Goal: Task Accomplishment & Management: Manage account settings

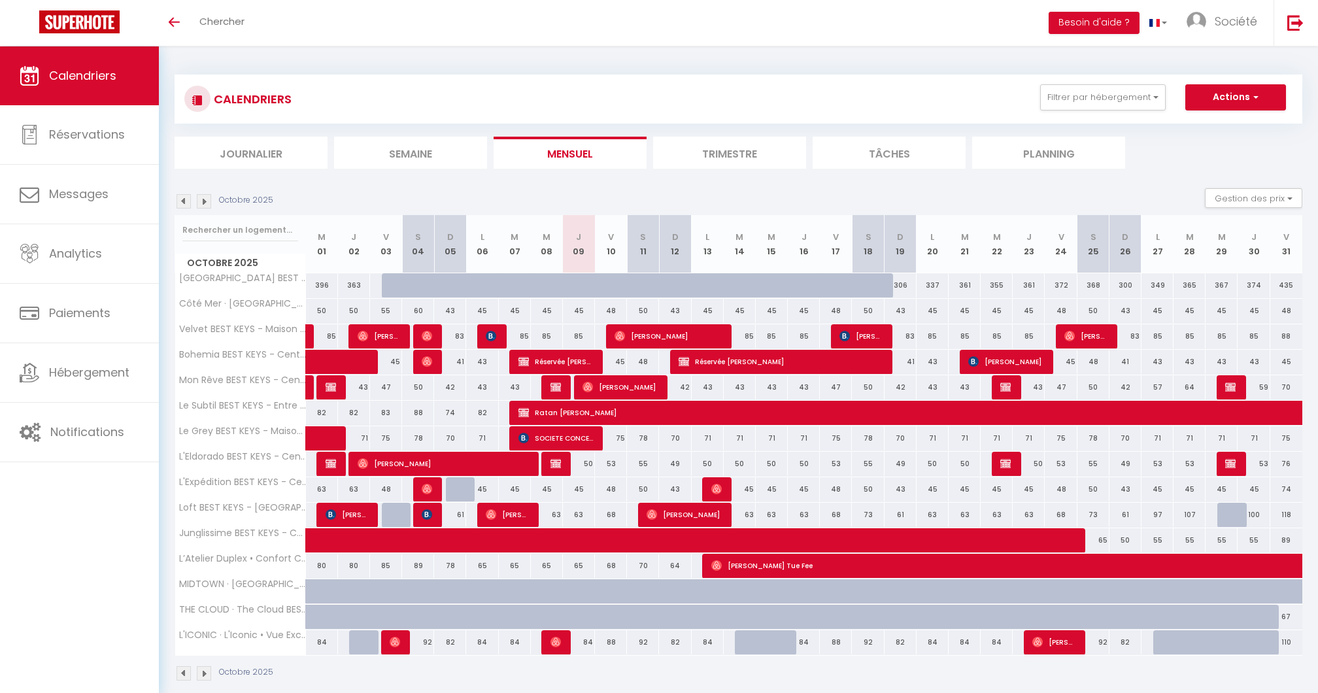
click at [545, 488] on div "45" at bounding box center [547, 489] width 32 height 24
type input "45"
type input "Mer 08 Octobre 2025"
type input "Jeu 09 Octobre 2025"
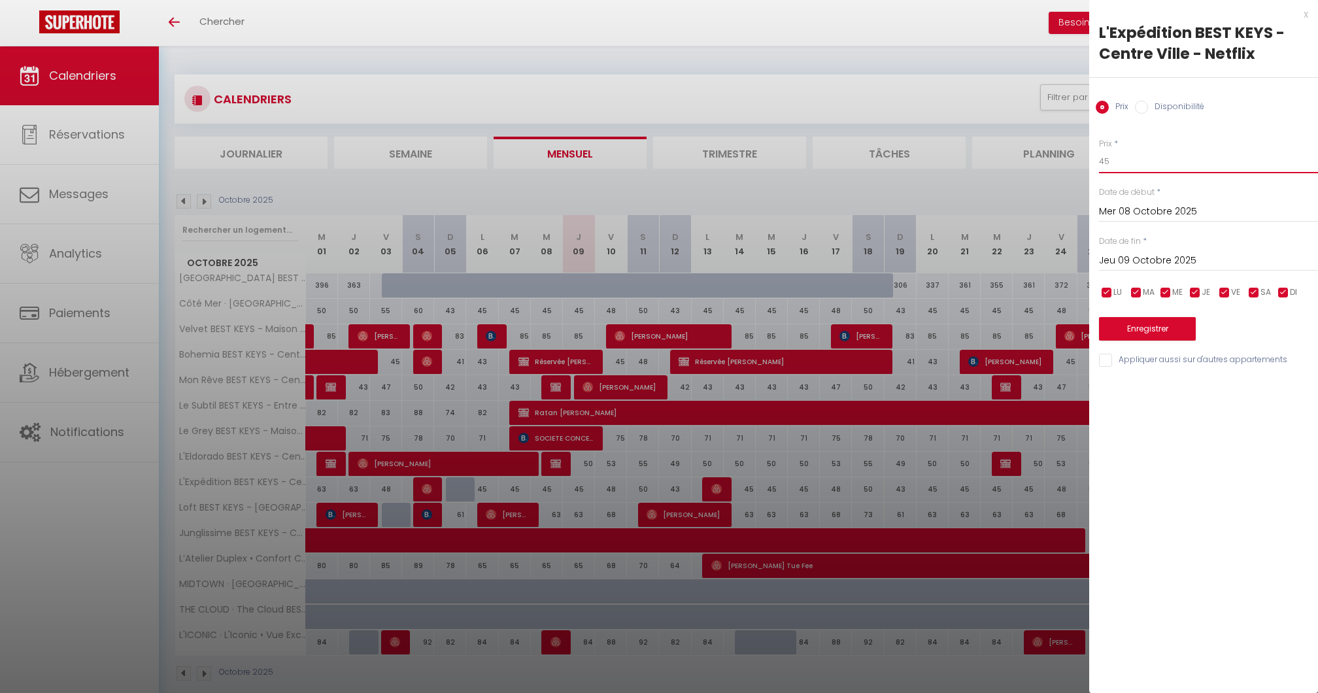
click at [1134, 163] on input "45" at bounding box center [1208, 162] width 219 height 24
click at [1128, 258] on input "Jeu 09 Octobre 2025" at bounding box center [1208, 260] width 219 height 17
click at [1117, 160] on input "43" at bounding box center [1208, 162] width 219 height 24
type input "40"
click at [1133, 258] on input "Jeu 09 Octobre 2025" at bounding box center [1208, 260] width 219 height 17
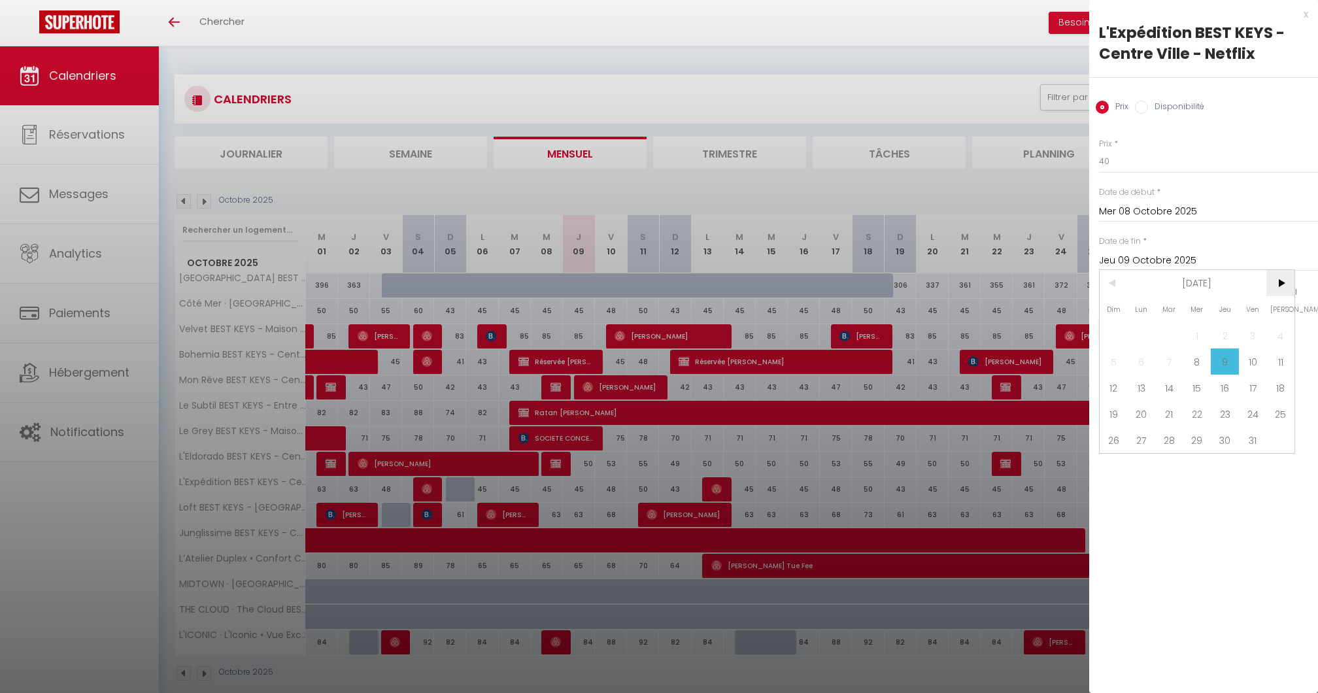
click at [1277, 292] on span ">" at bounding box center [1280, 283] width 28 height 26
click at [1113, 458] on span "30" at bounding box center [1114, 466] width 28 height 26
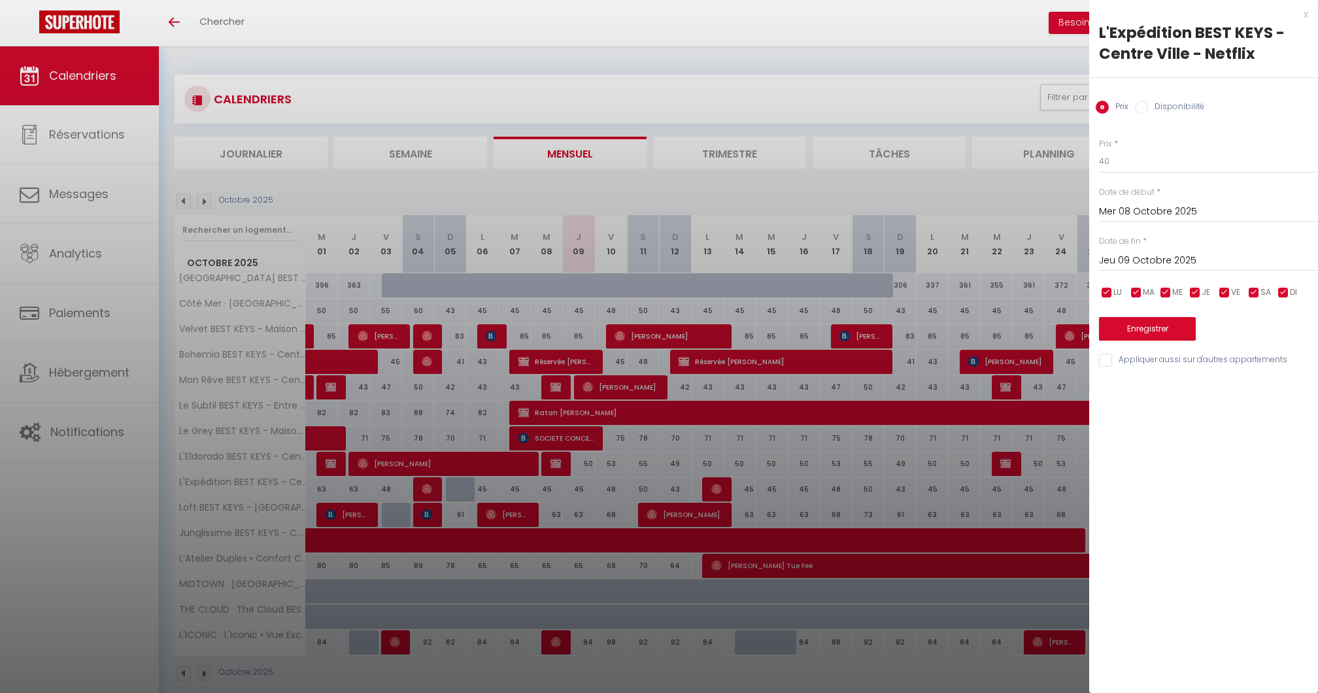
type input "Dim 30 Novembre 2025"
drag, startPoint x: 1149, startPoint y: 258, endPoint x: 1237, endPoint y: 231, distance: 91.6
click at [1237, 231] on div "Prix * 40 Statut * Disponible Indisponible Date de début * [DATE] < [DATE] > Di…" at bounding box center [1203, 245] width 229 height 247
click at [1230, 301] on div "Enregistrer" at bounding box center [1208, 321] width 219 height 40
click at [1232, 292] on span "VE" at bounding box center [1235, 292] width 9 height 12
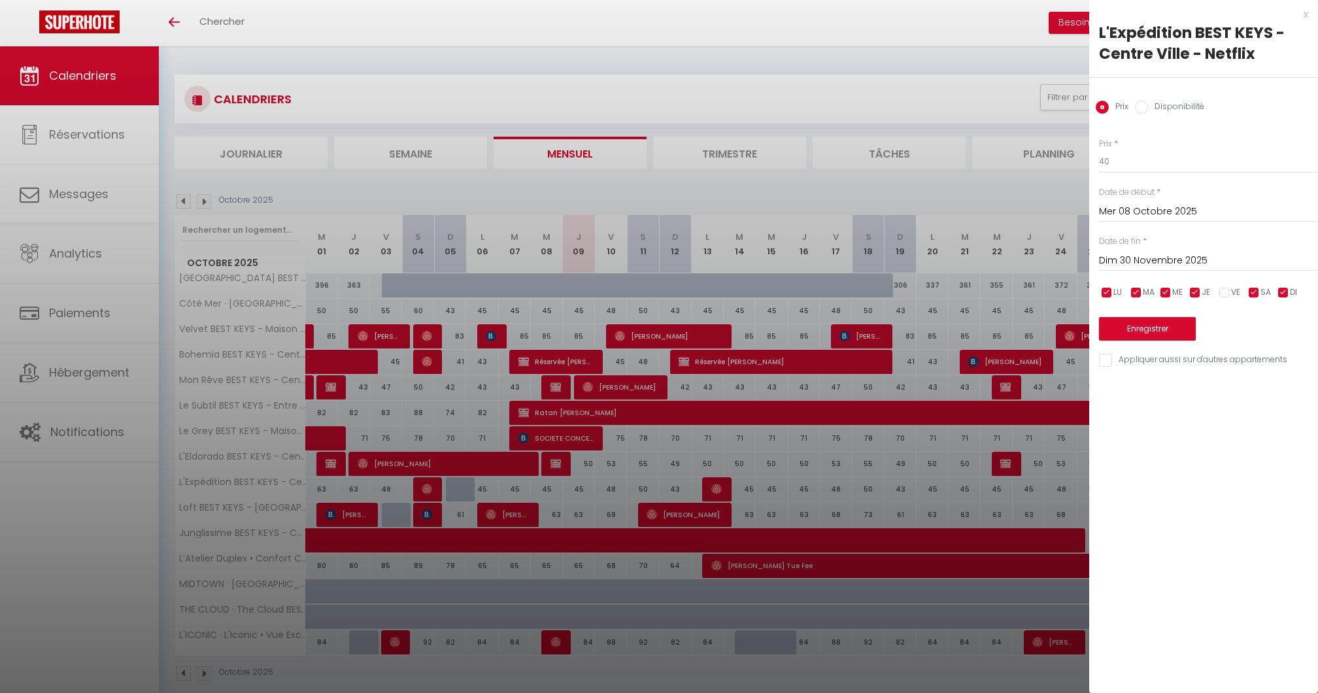
checkbox input "false"
click at [1245, 292] on div "LU MA ME JE VE SA DI" at bounding box center [1208, 292] width 236 height 16
click at [1250, 292] on input "checkbox" at bounding box center [1253, 292] width 13 height 13
checkbox input "false"
click at [1285, 292] on input "checkbox" at bounding box center [1283, 292] width 13 height 13
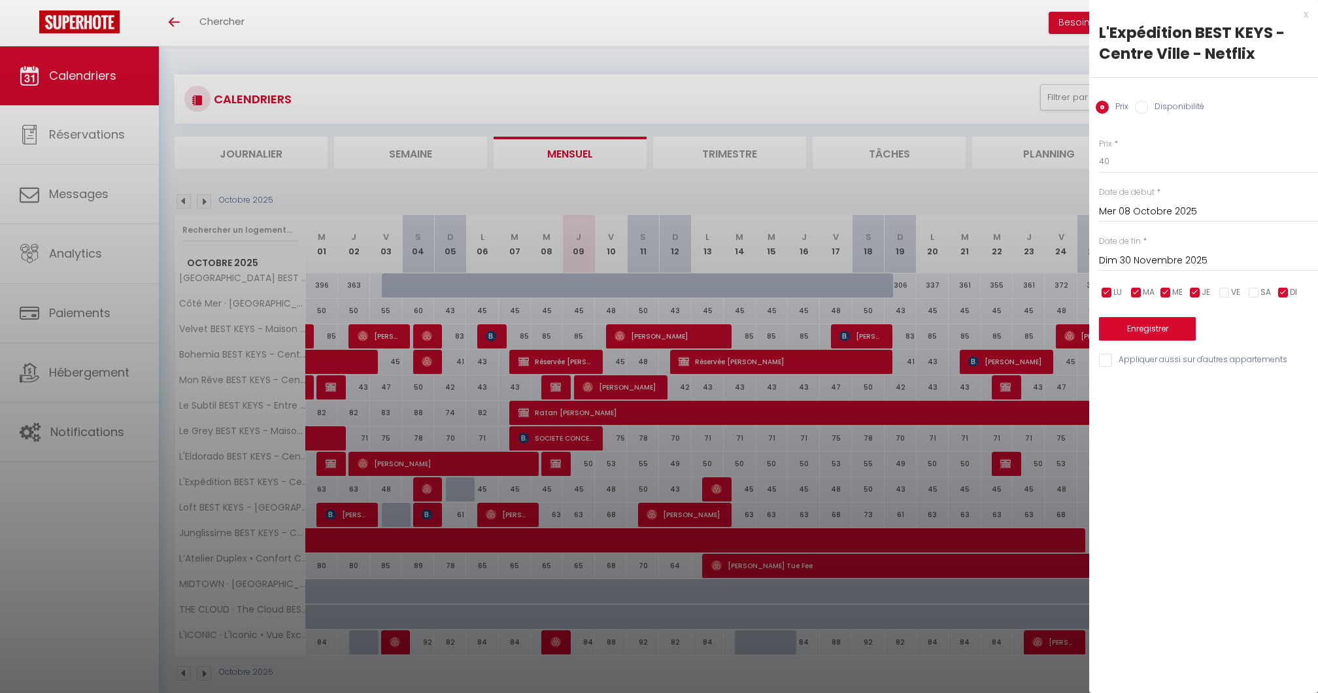
checkbox input "false"
click at [1120, 152] on input "40" at bounding box center [1208, 162] width 219 height 24
type input "41"
click at [1131, 333] on button "Enregistrer" at bounding box center [1147, 329] width 97 height 24
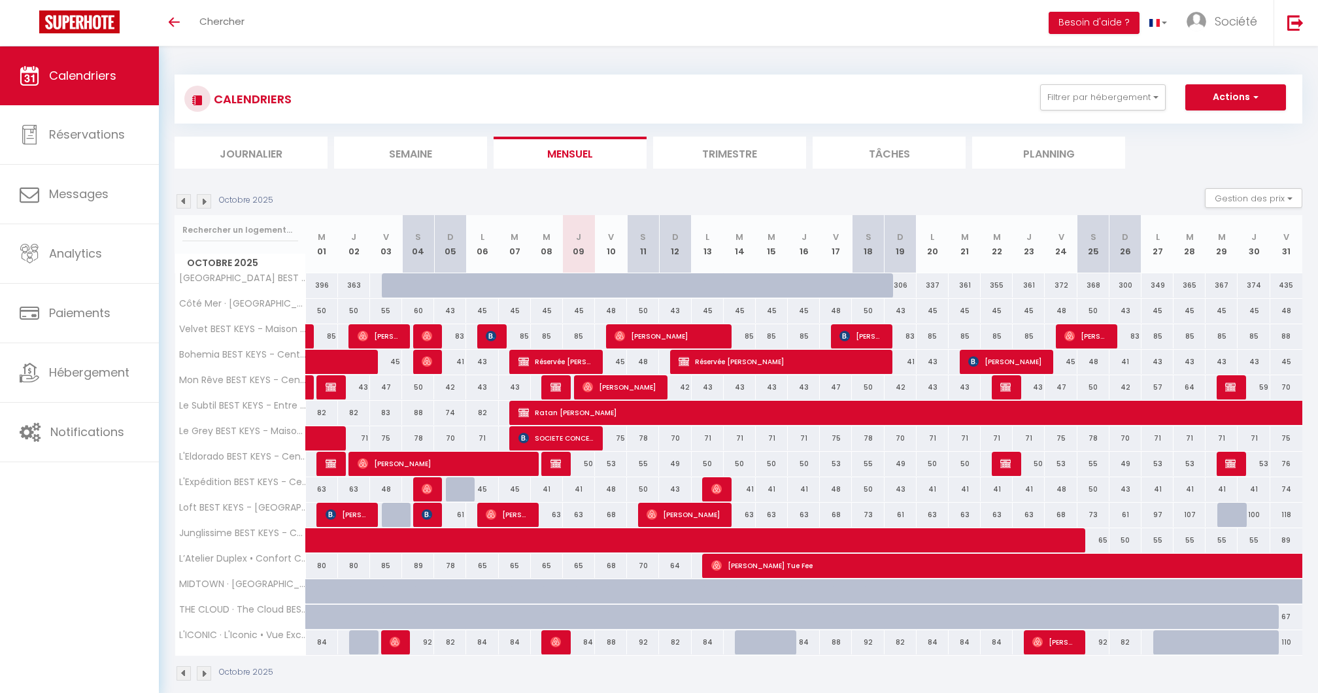
click at [610, 492] on div "48" at bounding box center [611, 489] width 32 height 24
type input "48"
type input "Ven 10 Octobre 2025"
type input "[DATE]"
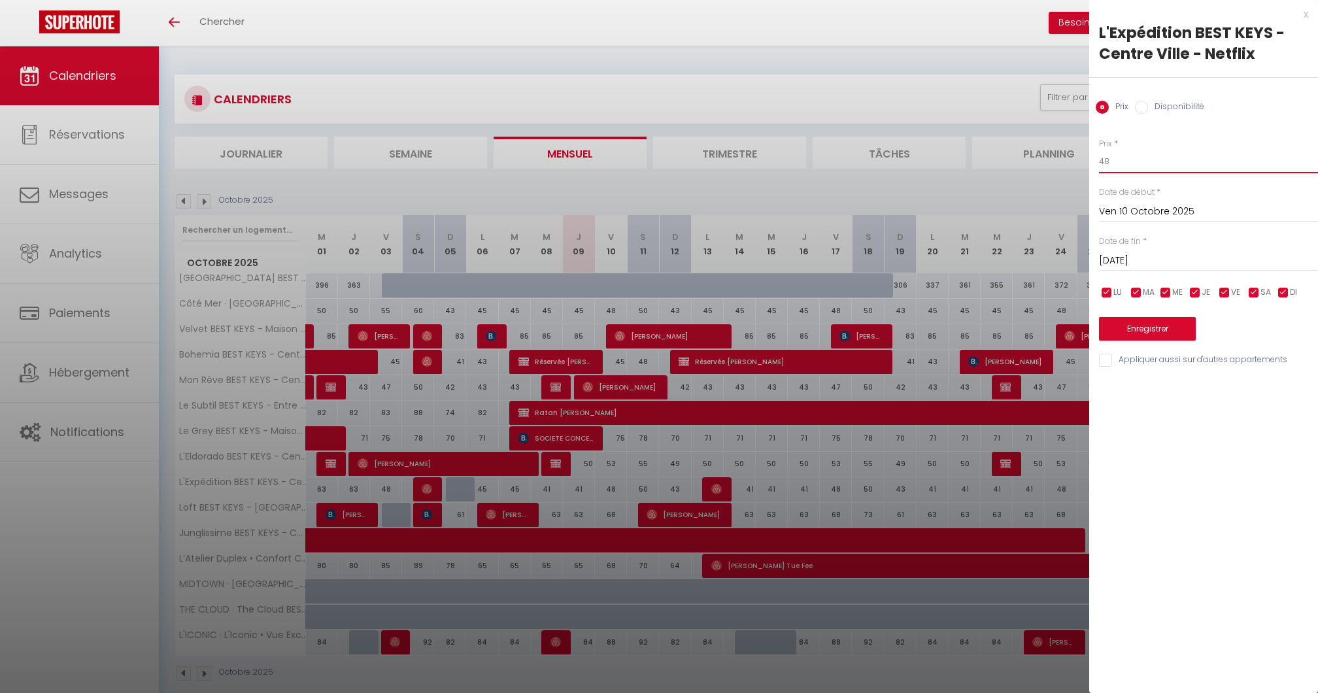
click at [1124, 170] on input "48" at bounding box center [1208, 162] width 219 height 24
type input "44"
click at [1115, 260] on input "[DATE]" at bounding box center [1208, 260] width 219 height 17
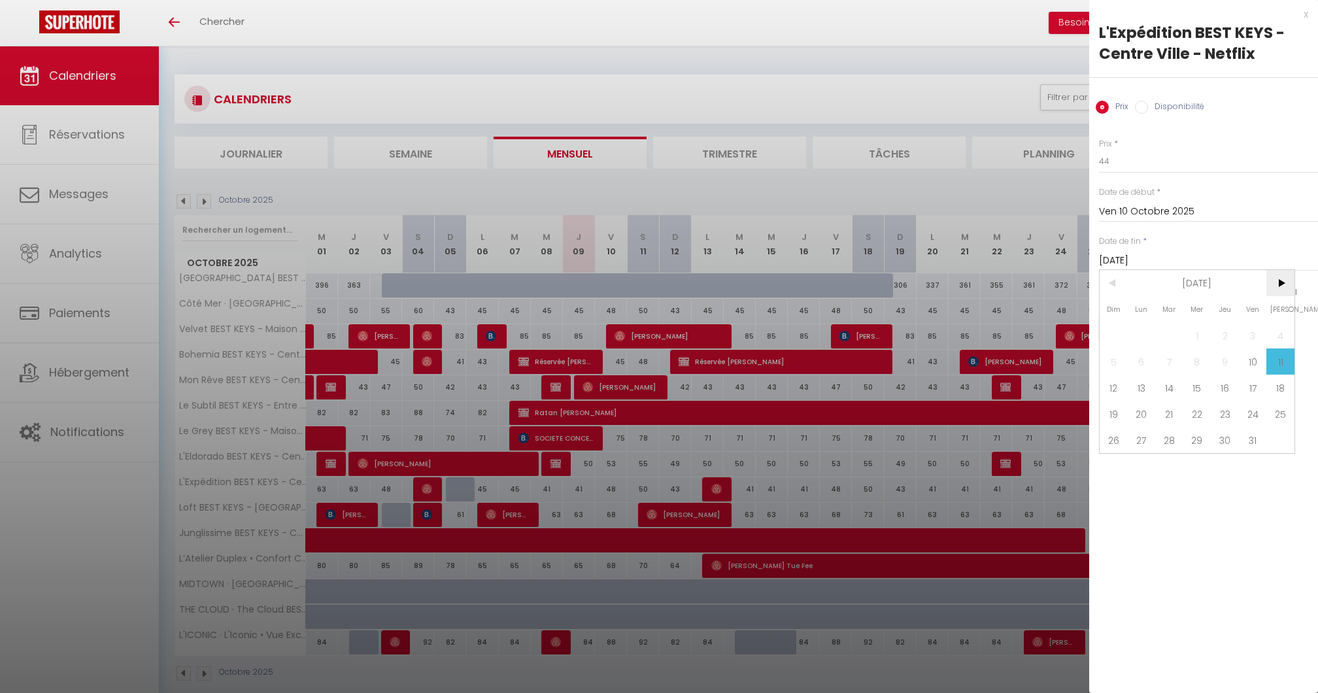
click at [1277, 286] on span ">" at bounding box center [1280, 283] width 28 height 26
click at [1112, 467] on span "30" at bounding box center [1114, 466] width 28 height 26
type input "Dim 30 Novembre 2025"
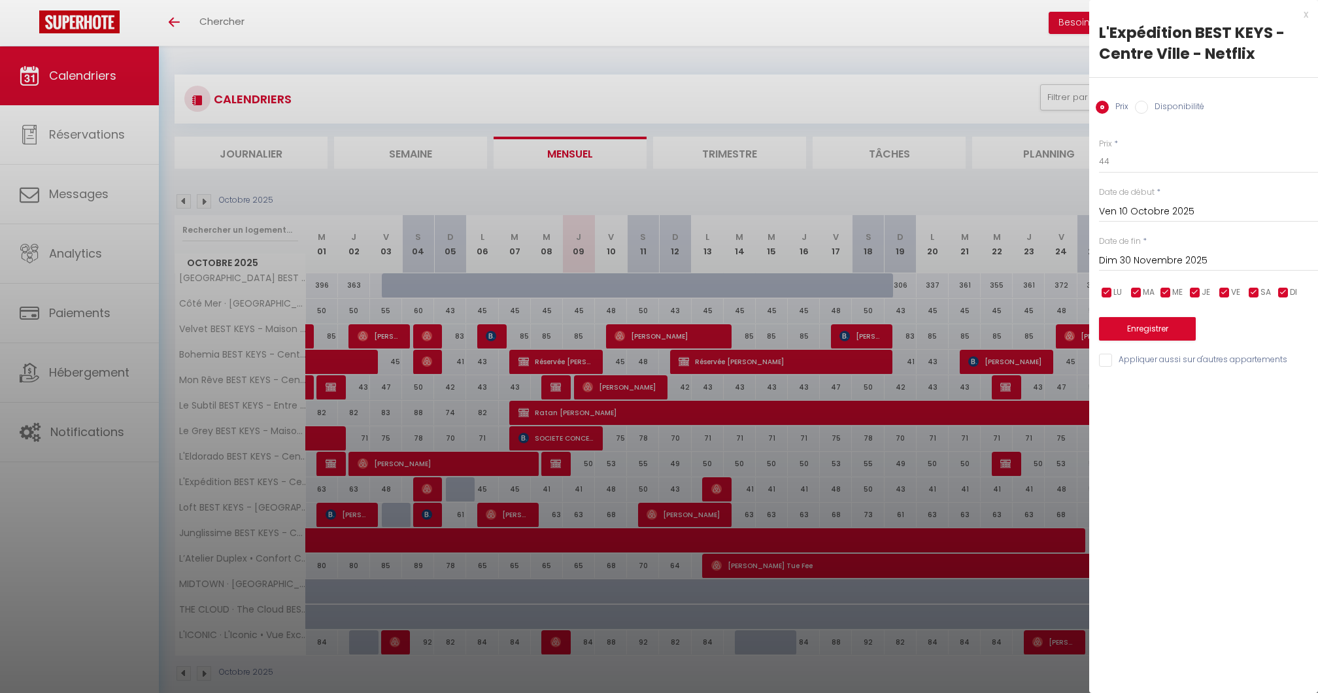
click at [1259, 286] on input "checkbox" at bounding box center [1253, 292] width 13 height 13
checkbox input "false"
click at [1283, 286] on input "checkbox" at bounding box center [1283, 292] width 13 height 13
checkbox input "false"
drag, startPoint x: 1196, startPoint y: 294, endPoint x: 1169, endPoint y: 294, distance: 26.8
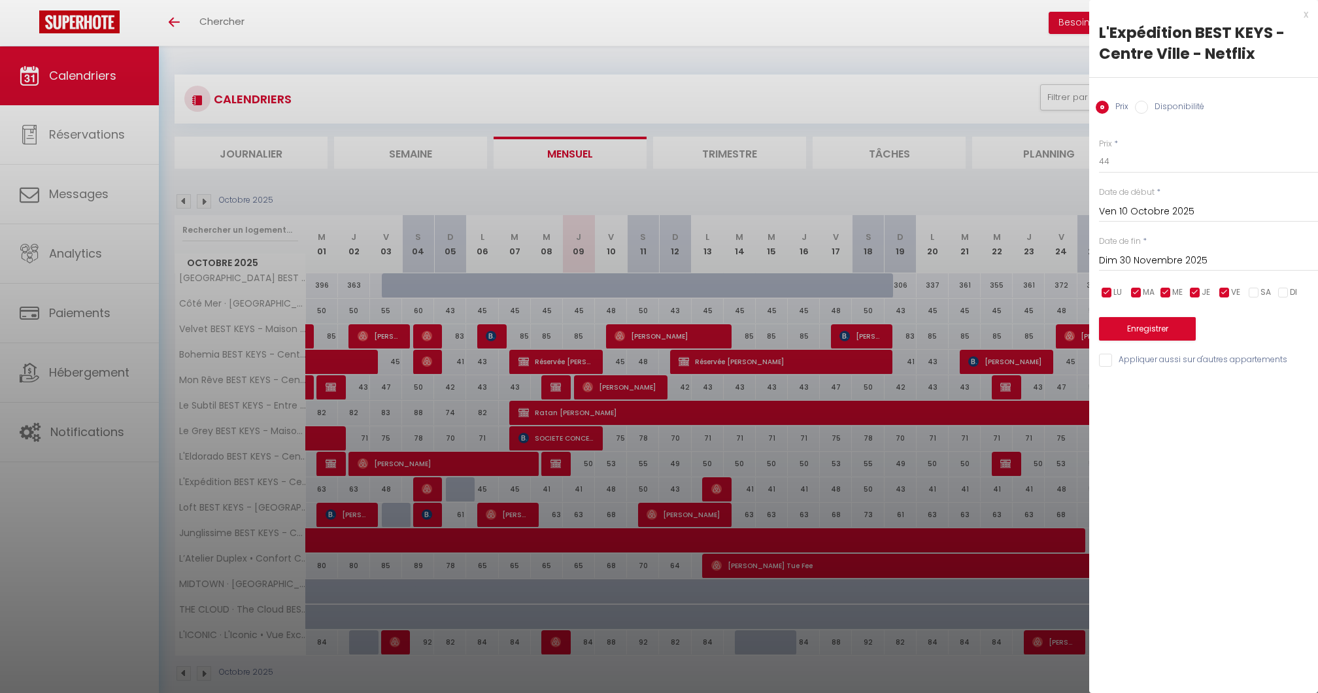
click at [1196, 294] on input "checkbox" at bounding box center [1194, 292] width 13 height 13
checkbox input "false"
click at [1149, 292] on span "MA" at bounding box center [1149, 292] width 12 height 12
checkbox input "false"
click at [1105, 290] on input "checkbox" at bounding box center [1106, 292] width 13 height 13
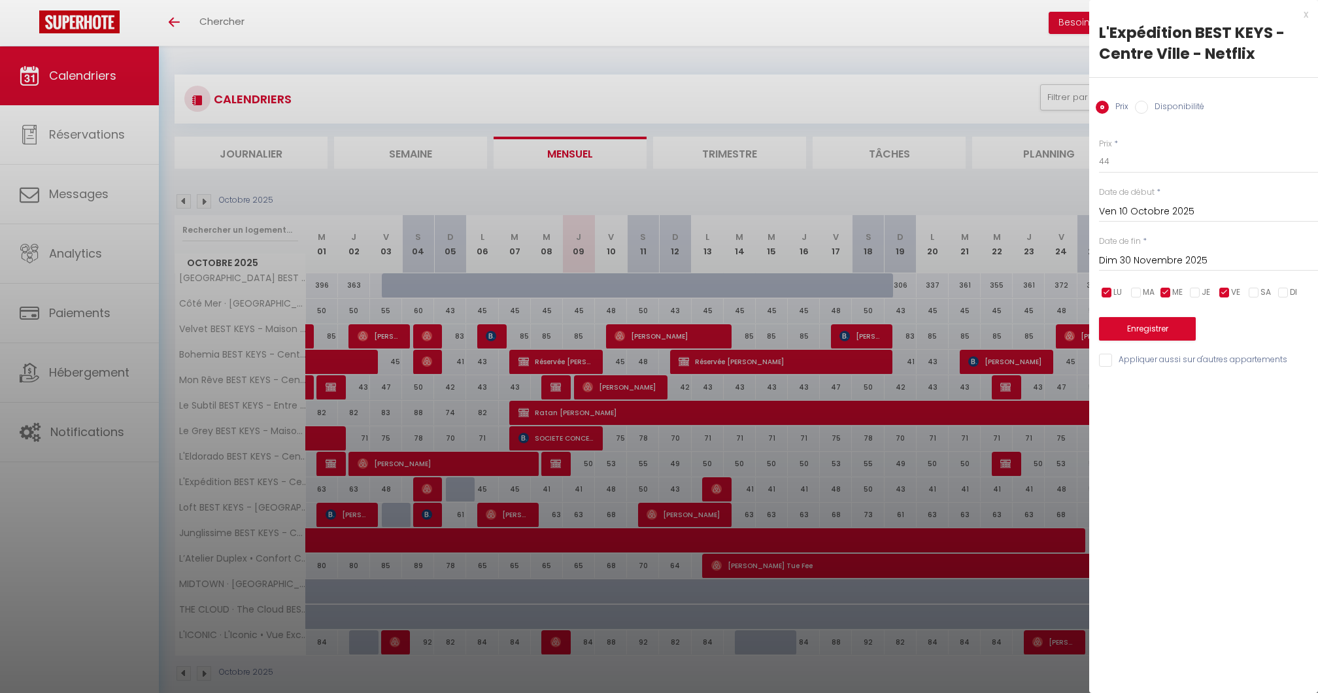
checkbox input "false"
click at [1167, 290] on input "checkbox" at bounding box center [1165, 292] width 13 height 13
checkbox input "false"
click at [1181, 333] on button "Enregistrer" at bounding box center [1147, 329] width 97 height 24
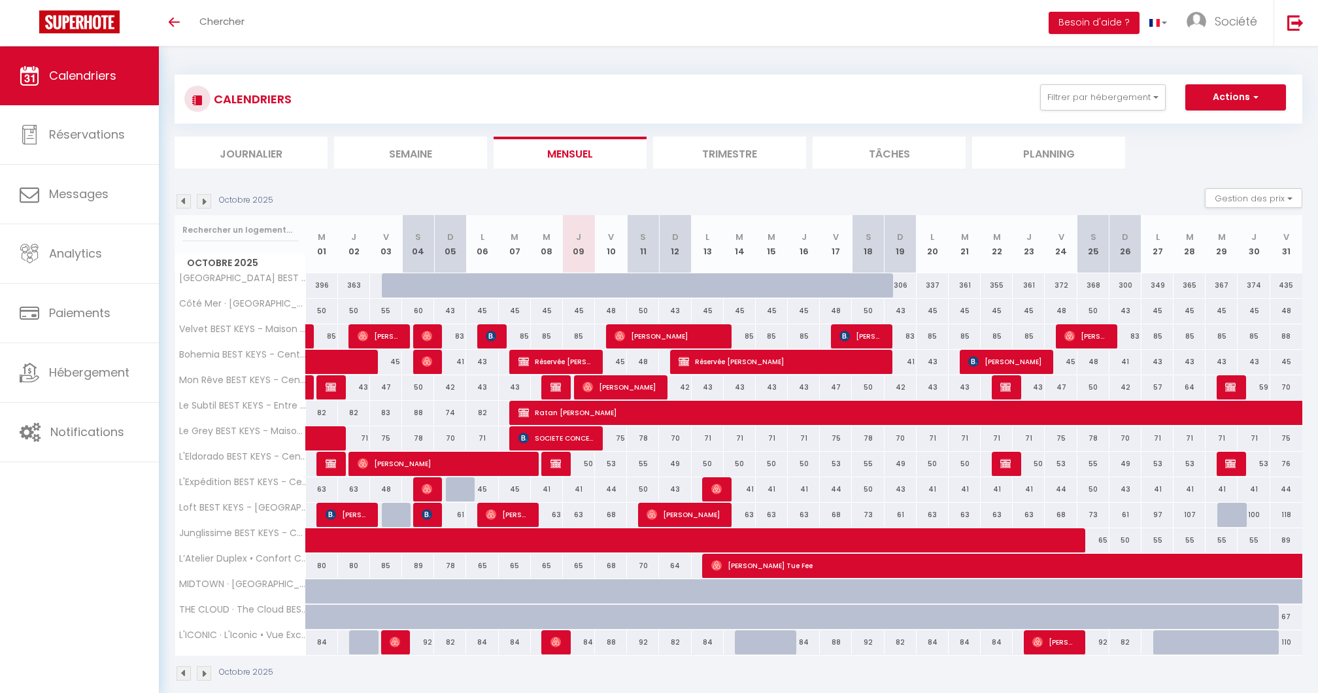
click at [872, 493] on div "50" at bounding box center [868, 489] width 32 height 24
type input "50"
type input "[DATE]"
type input "Dim 19 Octobre 2025"
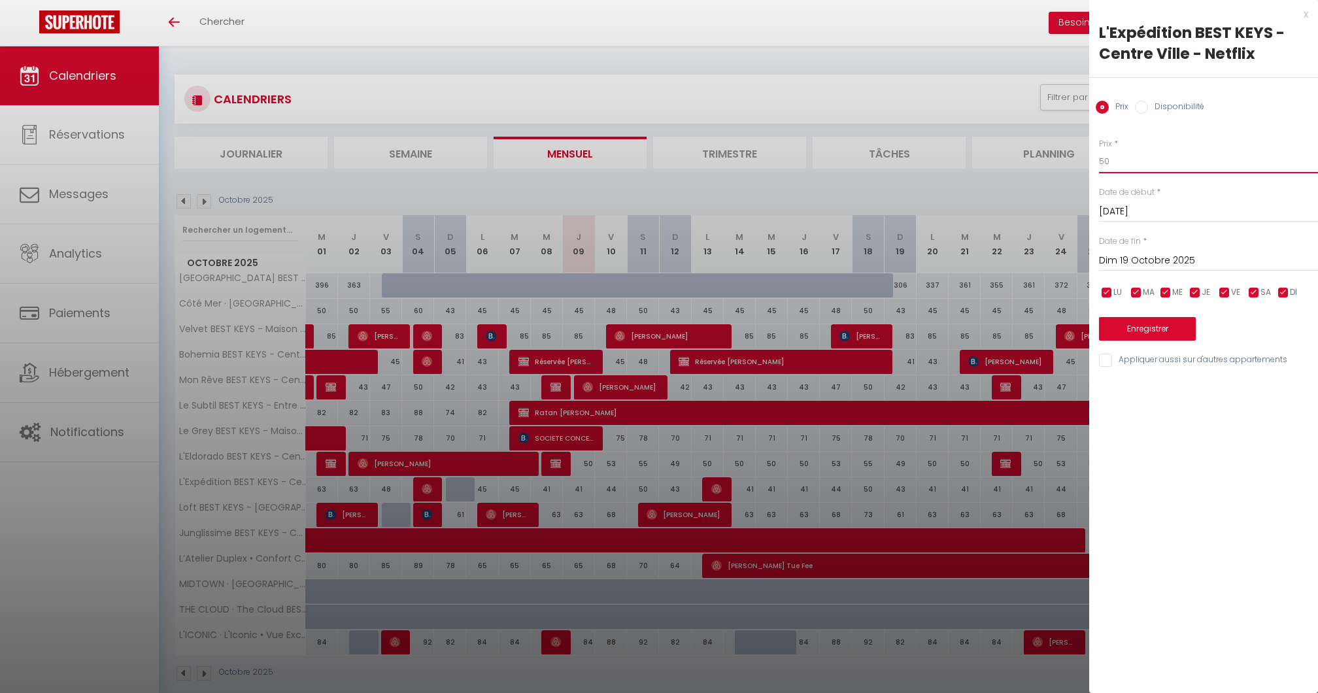
click at [1120, 156] on input "50" at bounding box center [1208, 162] width 219 height 24
type input "5"
type input "47"
click at [1123, 264] on input "Dim 19 Octobre 2025" at bounding box center [1208, 260] width 219 height 17
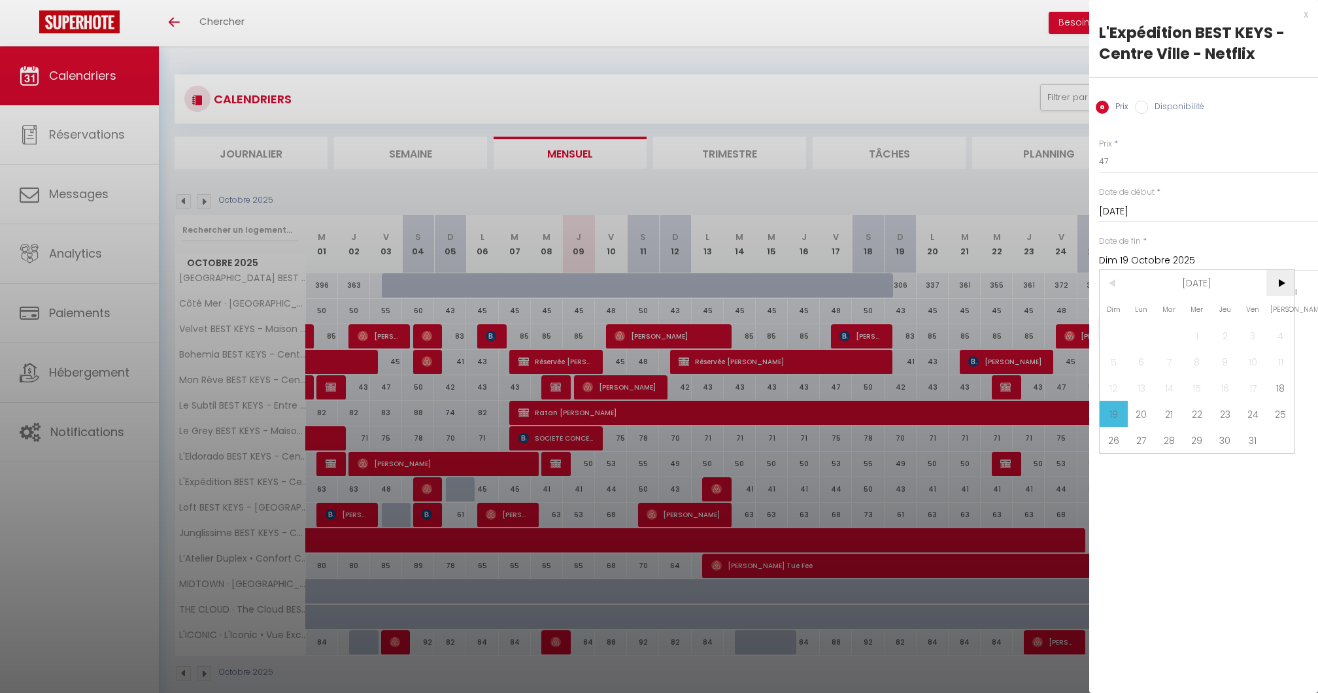
click at [1276, 288] on span ">" at bounding box center [1280, 283] width 28 height 26
click at [1102, 473] on span "30" at bounding box center [1114, 466] width 28 height 26
type input "Dim 30 Novembre 2025"
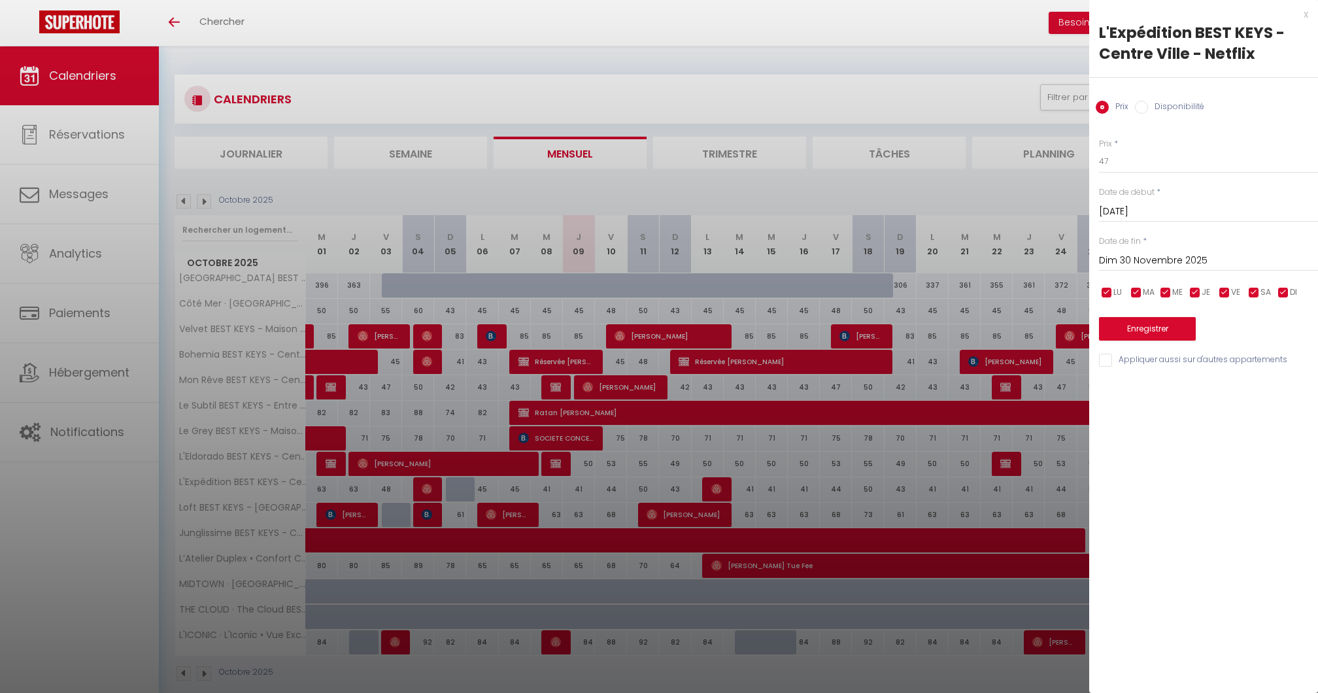
click at [1283, 293] on input "checkbox" at bounding box center [1283, 292] width 13 height 13
checkbox input "false"
click at [1213, 293] on div "LU MA ME JE VE SA DI" at bounding box center [1208, 292] width 236 height 16
click at [1192, 293] on input "checkbox" at bounding box center [1194, 292] width 13 height 13
checkbox input "false"
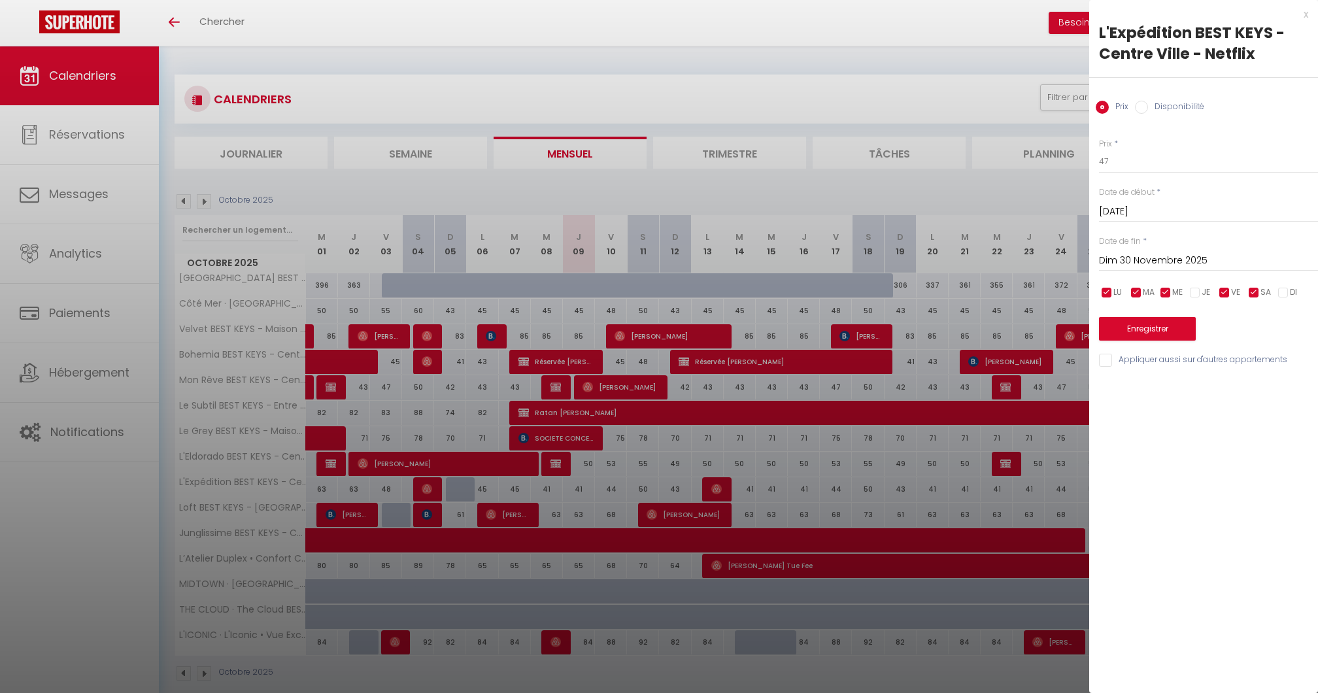
click at [1173, 293] on span "ME" at bounding box center [1177, 292] width 10 height 12
checkbox input "false"
click at [1130, 293] on input "checkbox" at bounding box center [1136, 292] width 13 height 13
checkbox input "false"
click at [1105, 293] on input "checkbox" at bounding box center [1106, 292] width 13 height 13
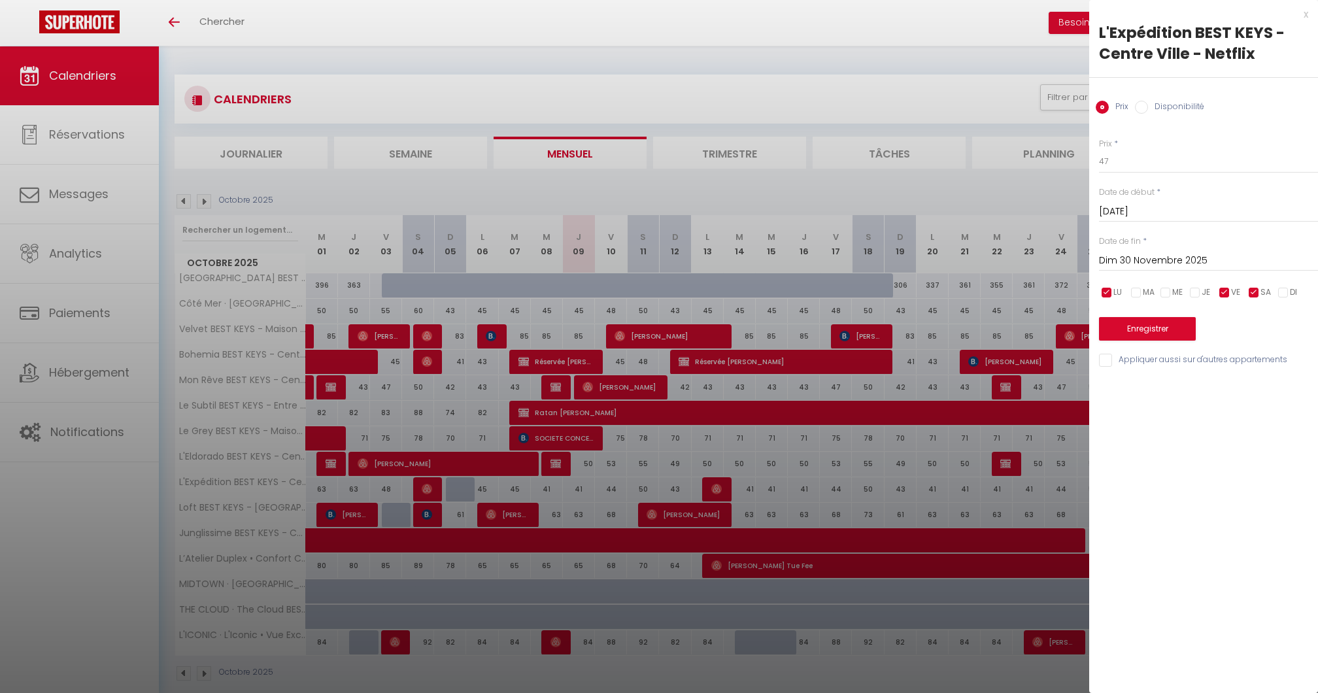
checkbox input "false"
click at [1222, 291] on input "checkbox" at bounding box center [1224, 292] width 13 height 13
checkbox input "false"
click at [1178, 328] on button "Enregistrer" at bounding box center [1147, 329] width 97 height 24
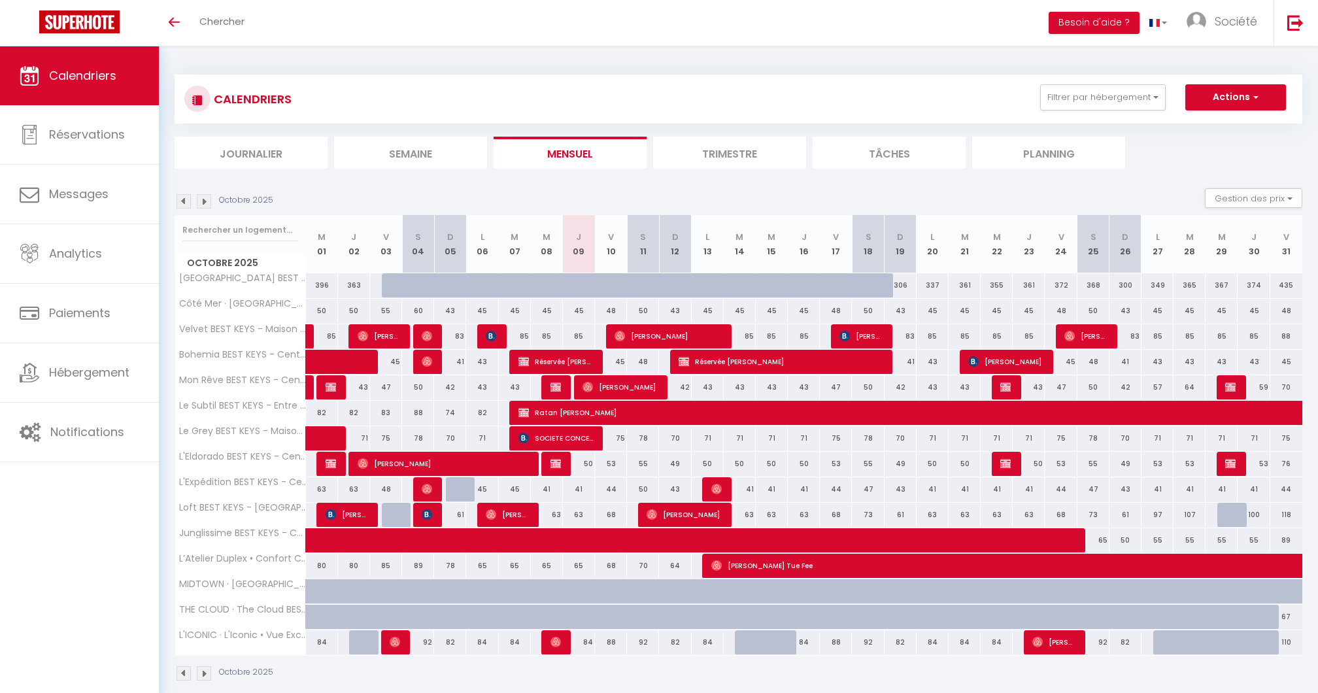
click at [1122, 487] on div "43" at bounding box center [1125, 489] width 32 height 24
type input "43"
type input "Dim 26 Octobre 2025"
type input "Lun 27 Octobre 2025"
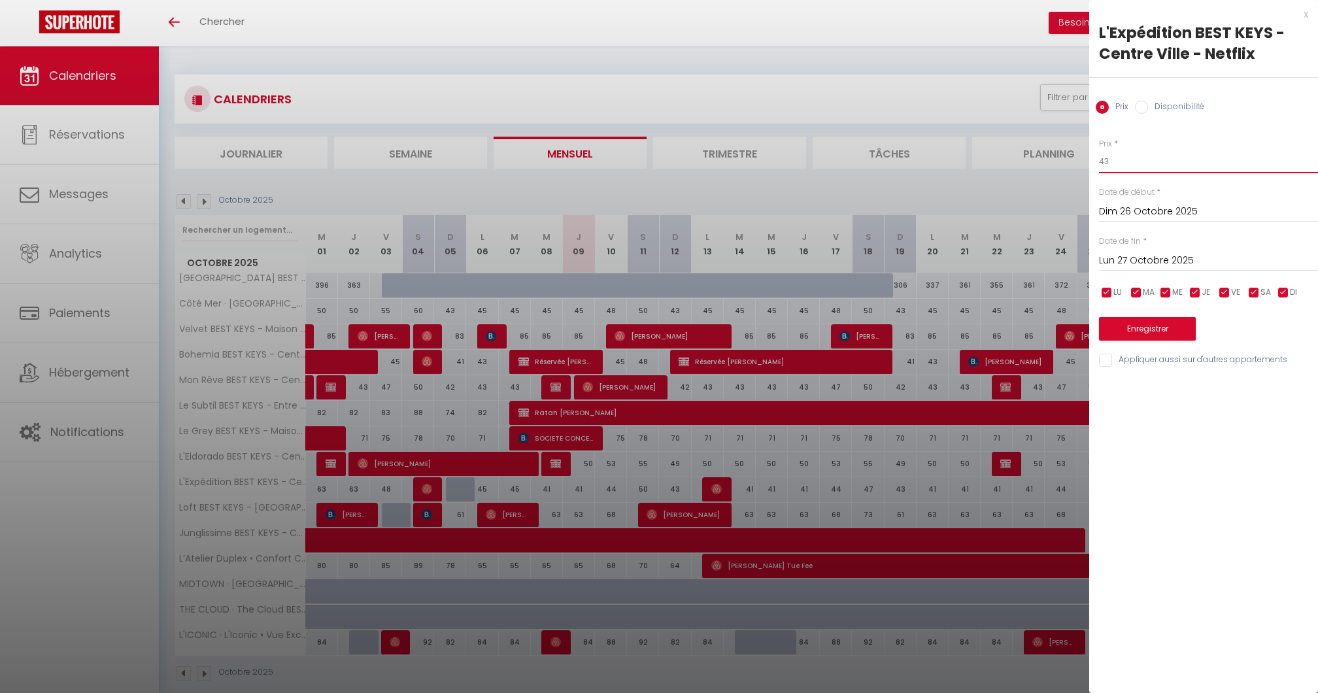
click at [1143, 158] on input "43" at bounding box center [1208, 162] width 219 height 24
type input "40"
click at [1140, 246] on label "Date de fin" at bounding box center [1120, 241] width 42 height 12
click at [1140, 255] on input "Lun 27 Octobre 2025" at bounding box center [1208, 260] width 219 height 17
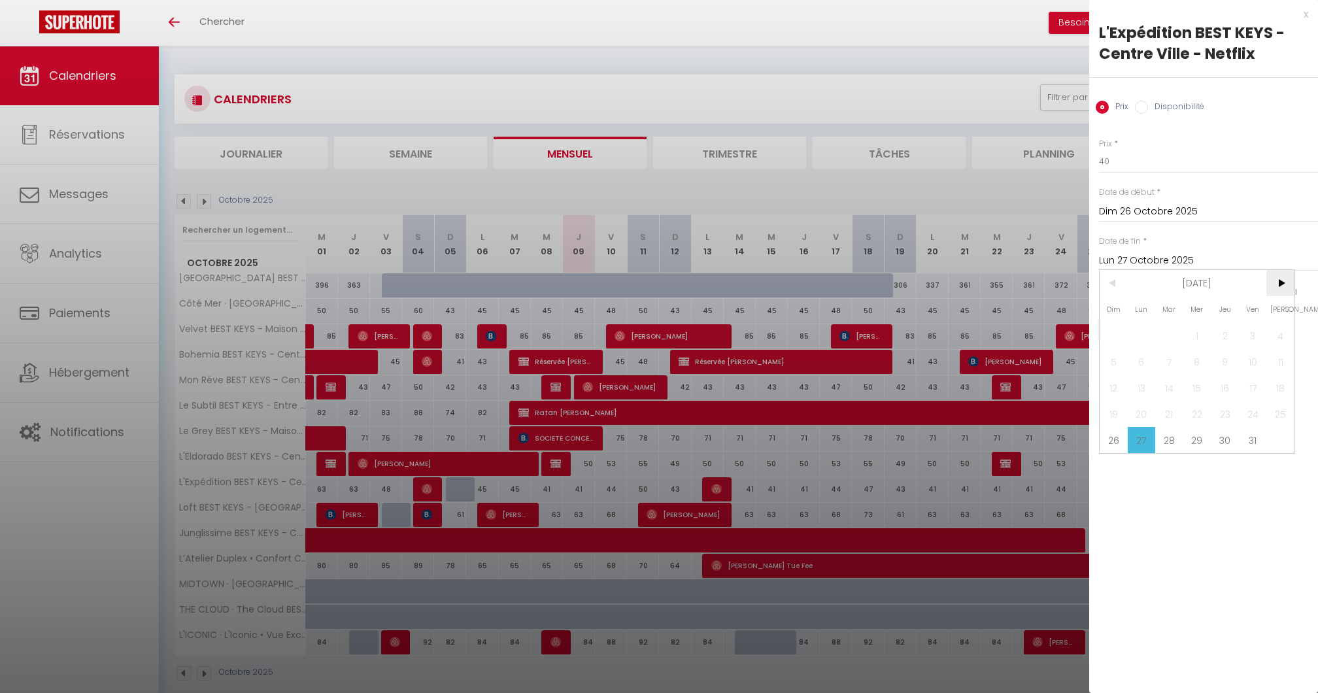
click at [1283, 282] on span ">" at bounding box center [1280, 283] width 28 height 26
click at [1105, 467] on span "30" at bounding box center [1114, 466] width 28 height 26
type input "Dim 30 Novembre 2025"
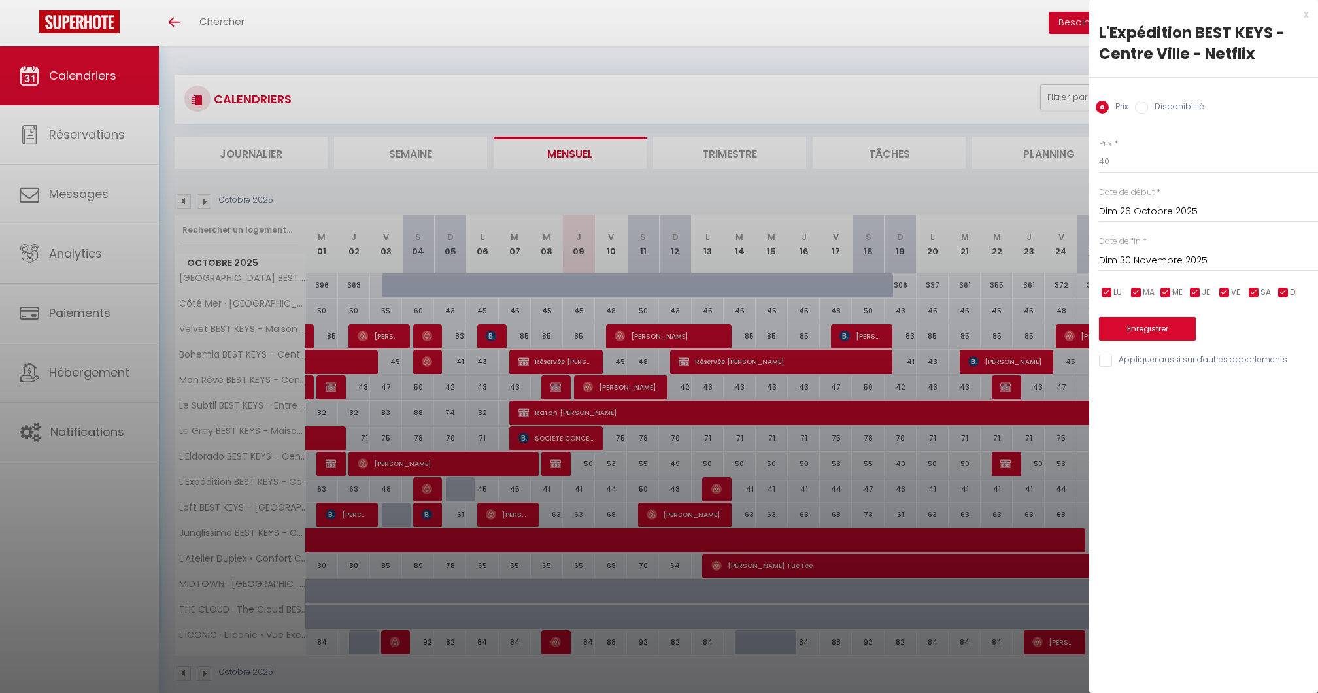
click at [1256, 295] on input "checkbox" at bounding box center [1253, 292] width 13 height 13
checkbox input "false"
click at [1230, 295] on input "checkbox" at bounding box center [1224, 292] width 13 height 13
checkbox input "false"
click at [1192, 294] on input "checkbox" at bounding box center [1194, 292] width 13 height 13
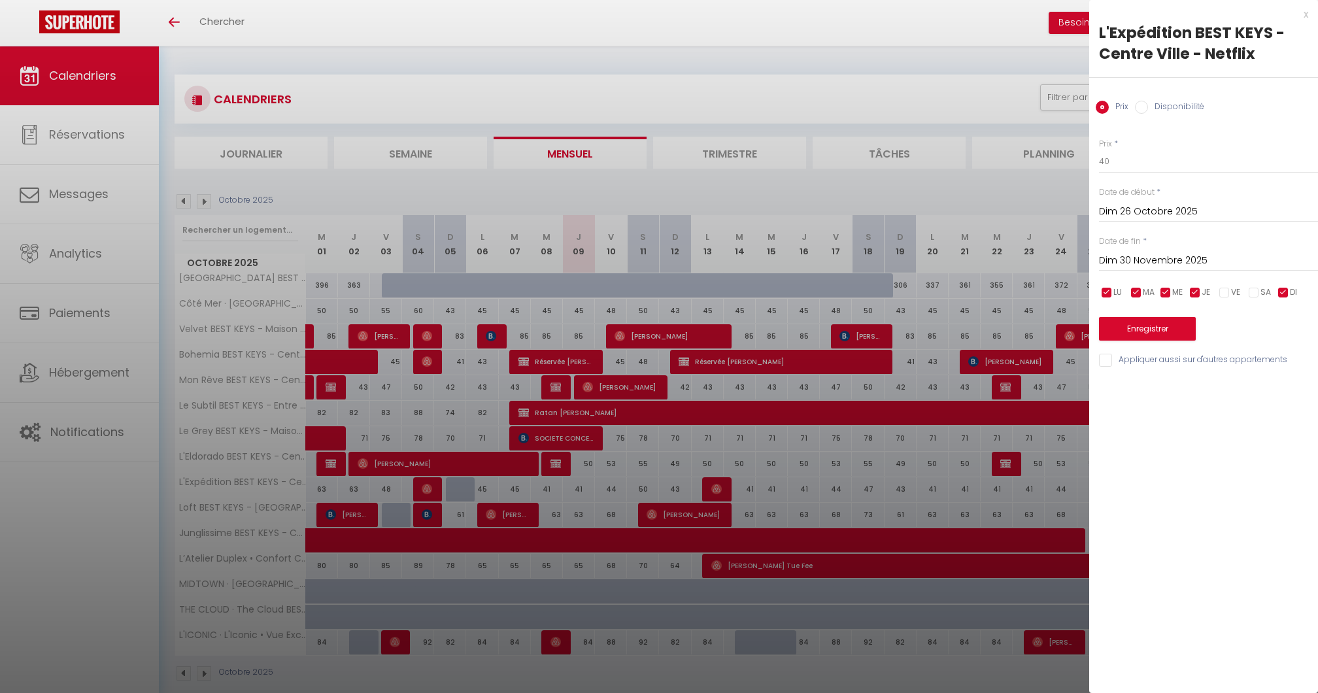
checkbox input "false"
click at [1168, 291] on input "checkbox" at bounding box center [1165, 292] width 13 height 13
checkbox input "false"
click at [1135, 291] on input "checkbox" at bounding box center [1136, 292] width 13 height 13
checkbox input "false"
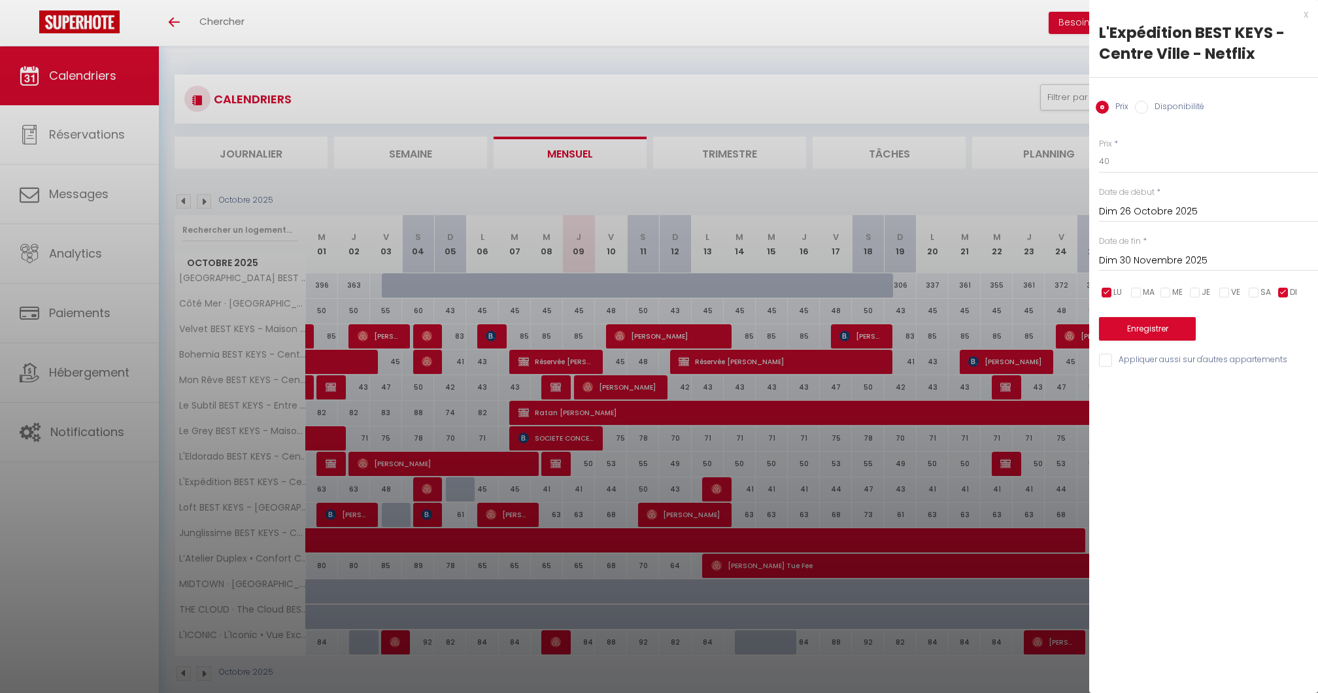
click at [1115, 290] on span "LU" at bounding box center [1117, 292] width 8 height 12
checkbox input "false"
click at [1128, 330] on button "Enregistrer" at bounding box center [1147, 329] width 97 height 24
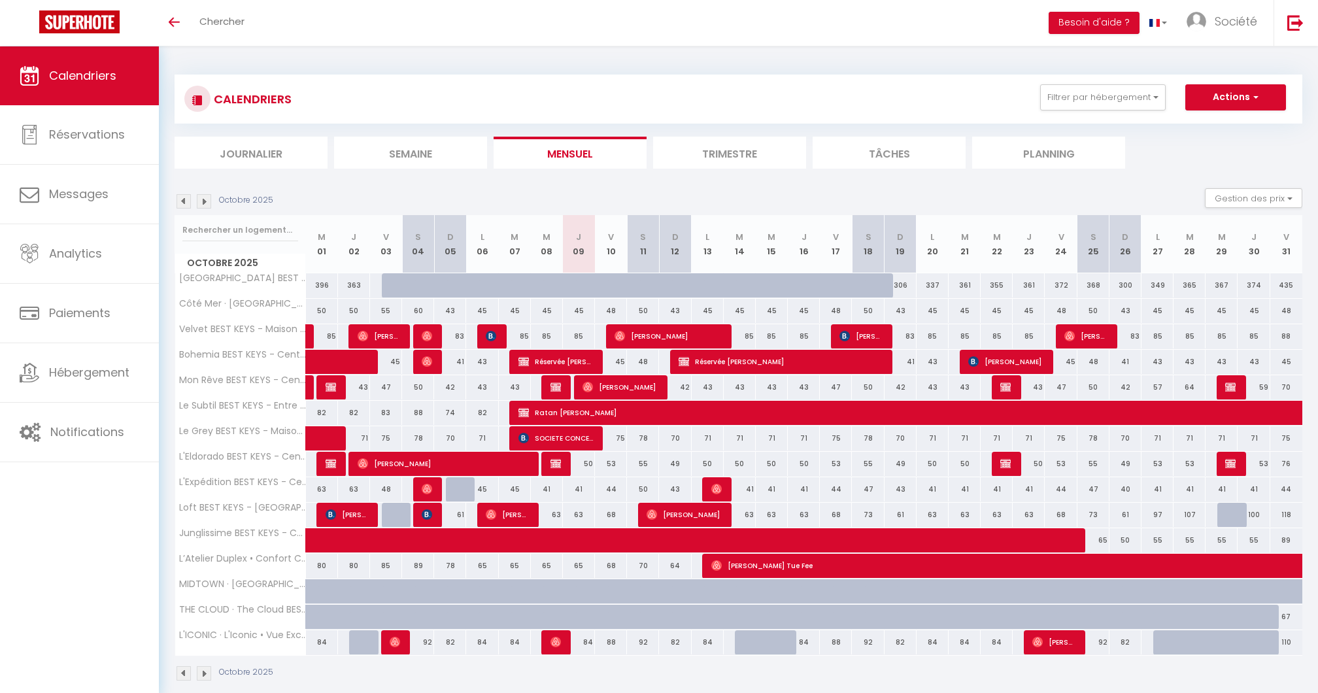
click at [118, 98] on link "Calendriers" at bounding box center [79, 75] width 159 height 59
click at [124, 76] on link "Calendriers" at bounding box center [79, 75] width 159 height 59
click at [642, 487] on div "50" at bounding box center [643, 489] width 32 height 24
type input "50"
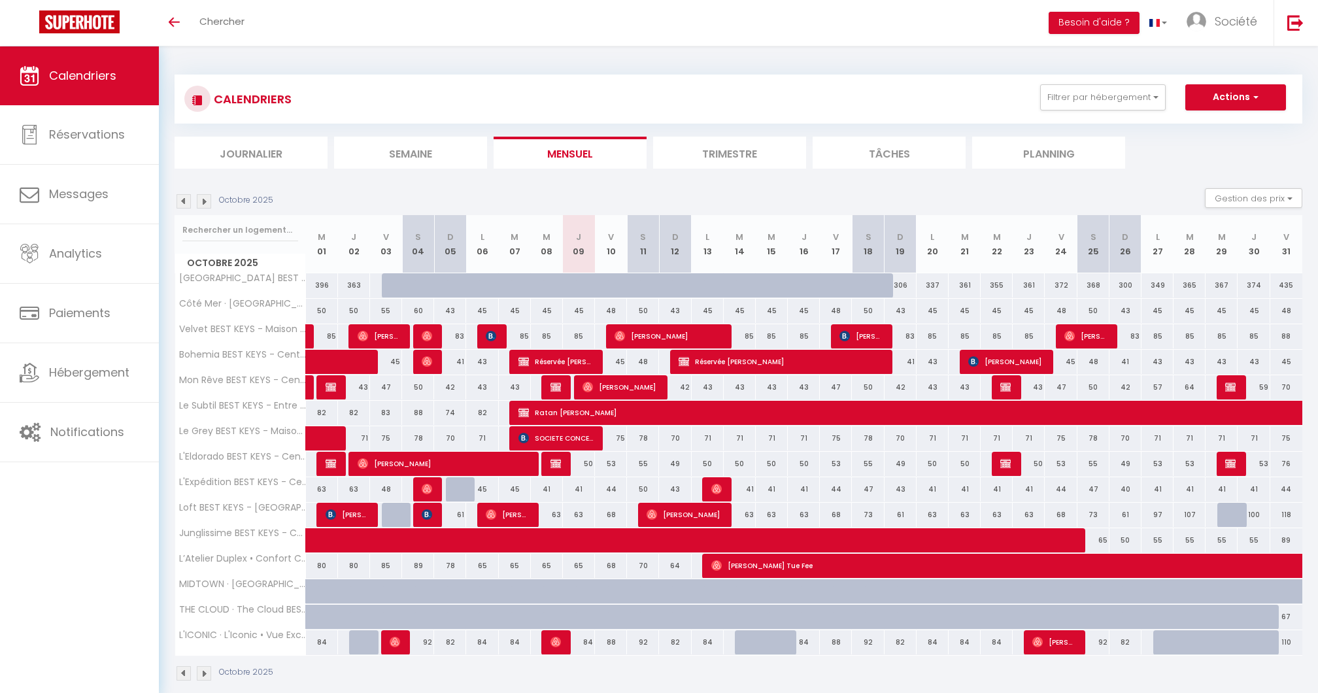
type input "[DATE]"
type input "Dim 12 Octobre 2025"
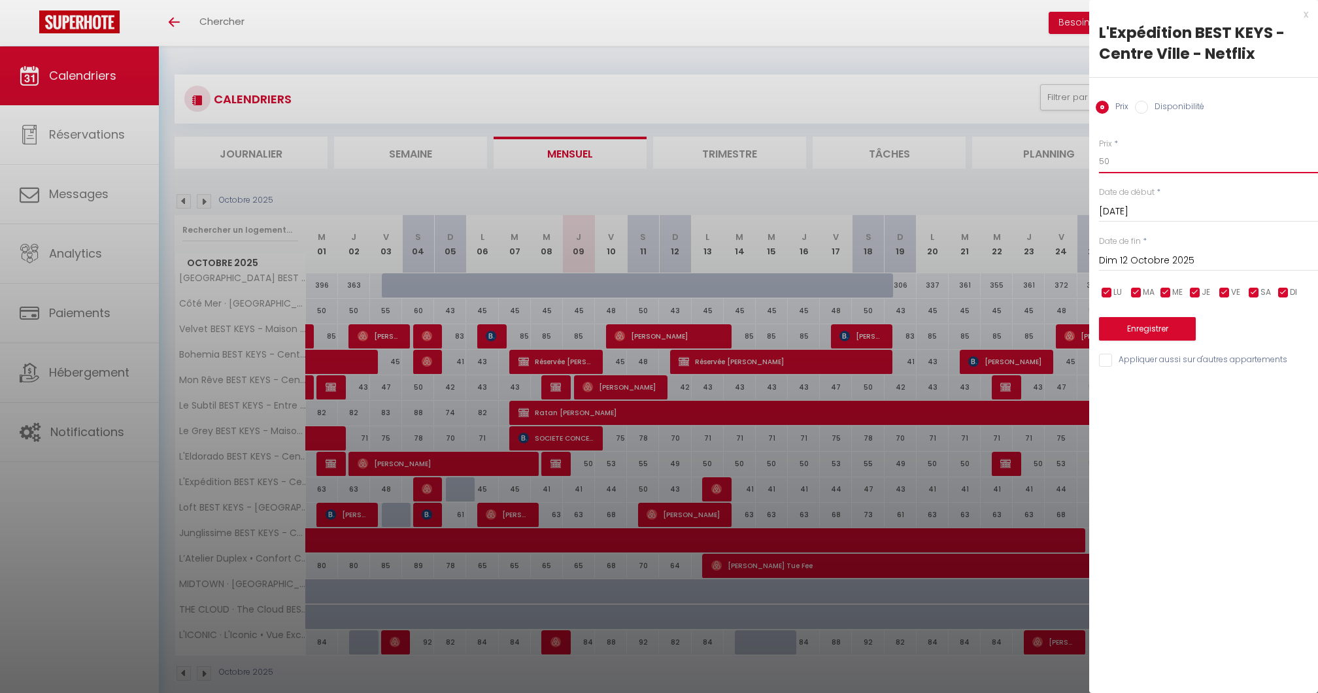
click at [1133, 152] on input "50" at bounding box center [1208, 162] width 219 height 24
type input "47"
click at [1141, 337] on button "Enregistrer" at bounding box center [1147, 329] width 97 height 24
